Goal: Transaction & Acquisition: Register for event/course

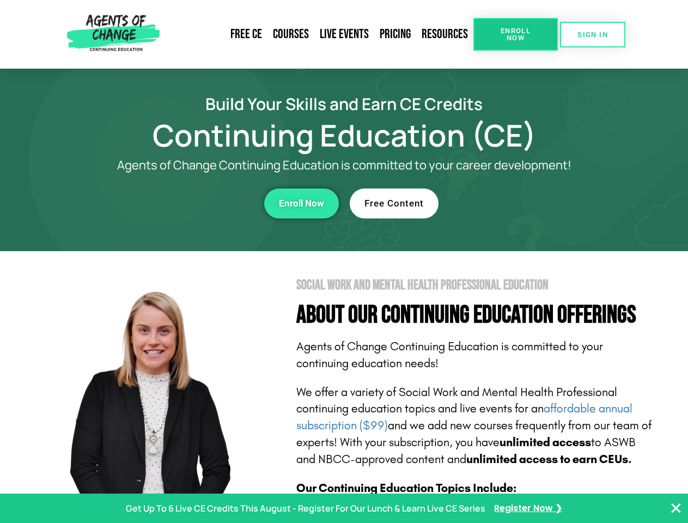
click at [344, 261] on section "Social Work and Mental Health Professional Education About Our Continuing Educa…" at bounding box center [344, 479] width 688 height 457
click at [515, 34] on span "Enroll Now" at bounding box center [516, 34] width 50 height 14
click at [592, 34] on span "SIGN IN" at bounding box center [592, 34] width 30 height 7
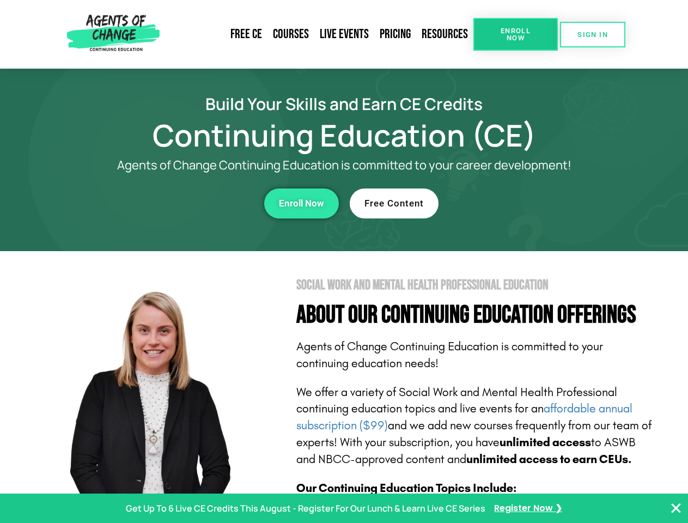
click at [189, 203] on div "Enroll Now" at bounding box center [188, 203] width 299 height 30
click at [301, 203] on span "Enroll Now" at bounding box center [301, 203] width 45 height 9
click at [499, 203] on div "Free Content" at bounding box center [499, 203] width 299 height 30
